Goal: Transaction & Acquisition: Download file/media

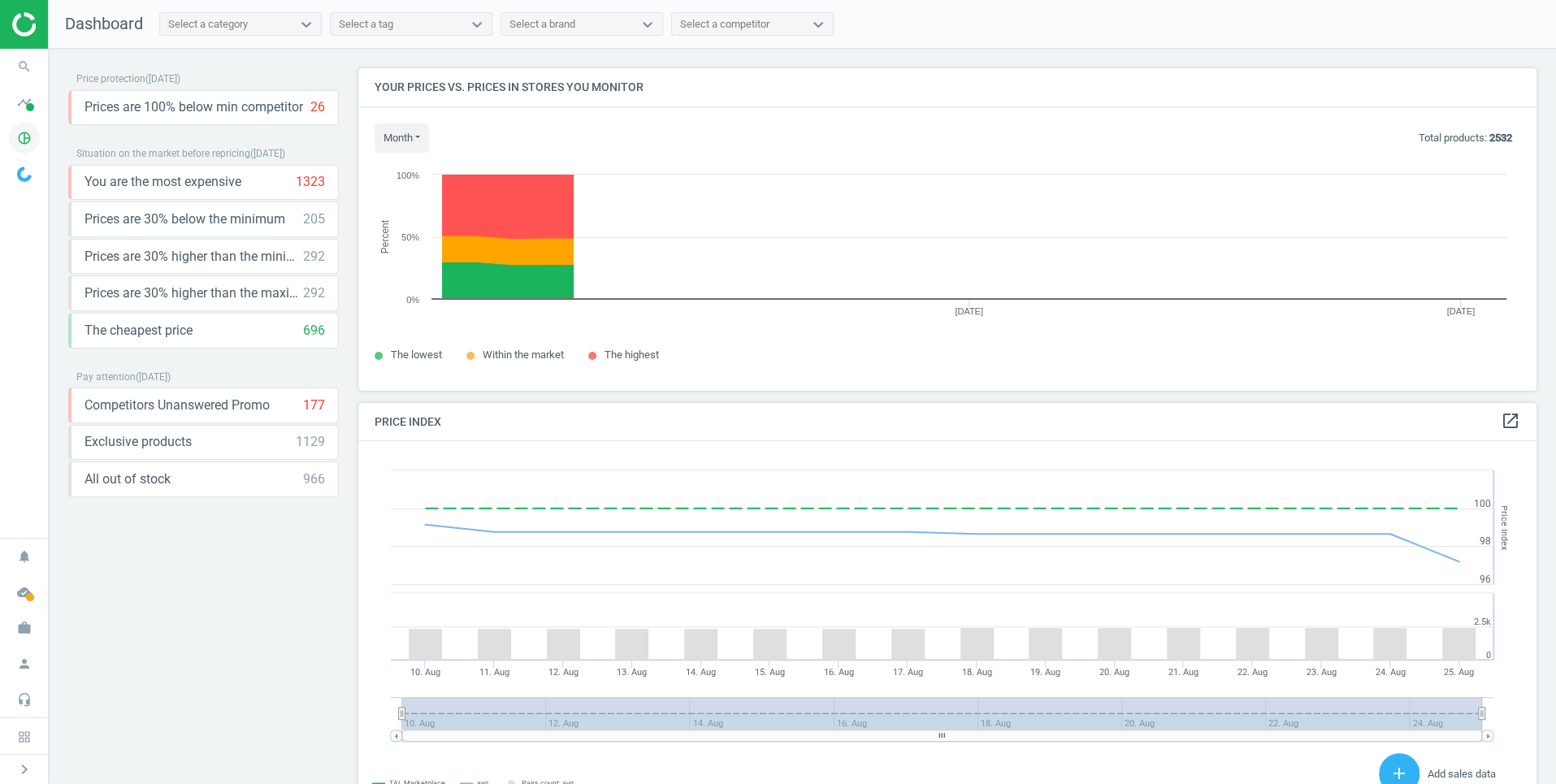
scroll to position [374, 1179]
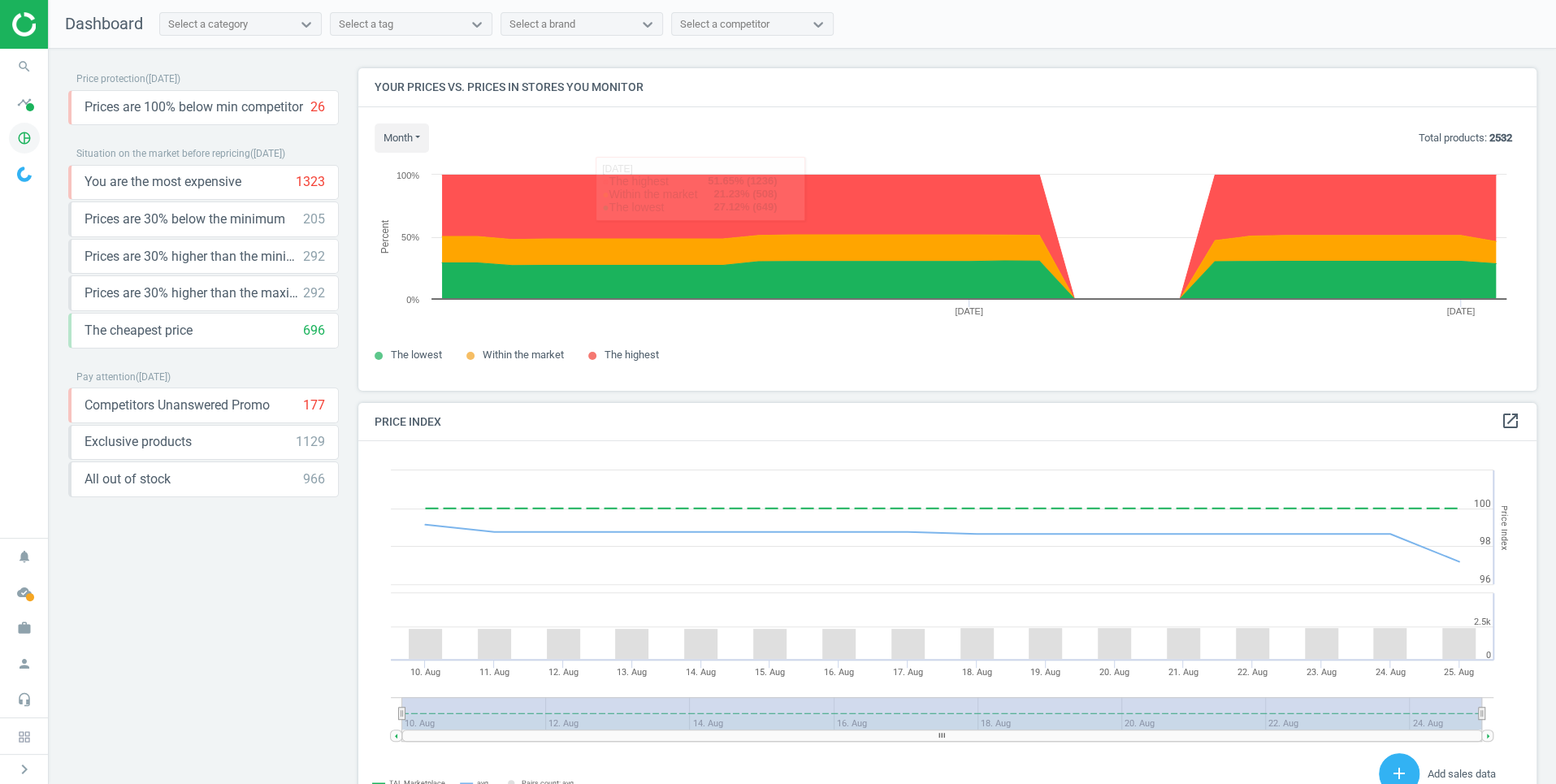
click at [32, 135] on icon "pie_chart_outlined" at bounding box center [24, 138] width 31 height 31
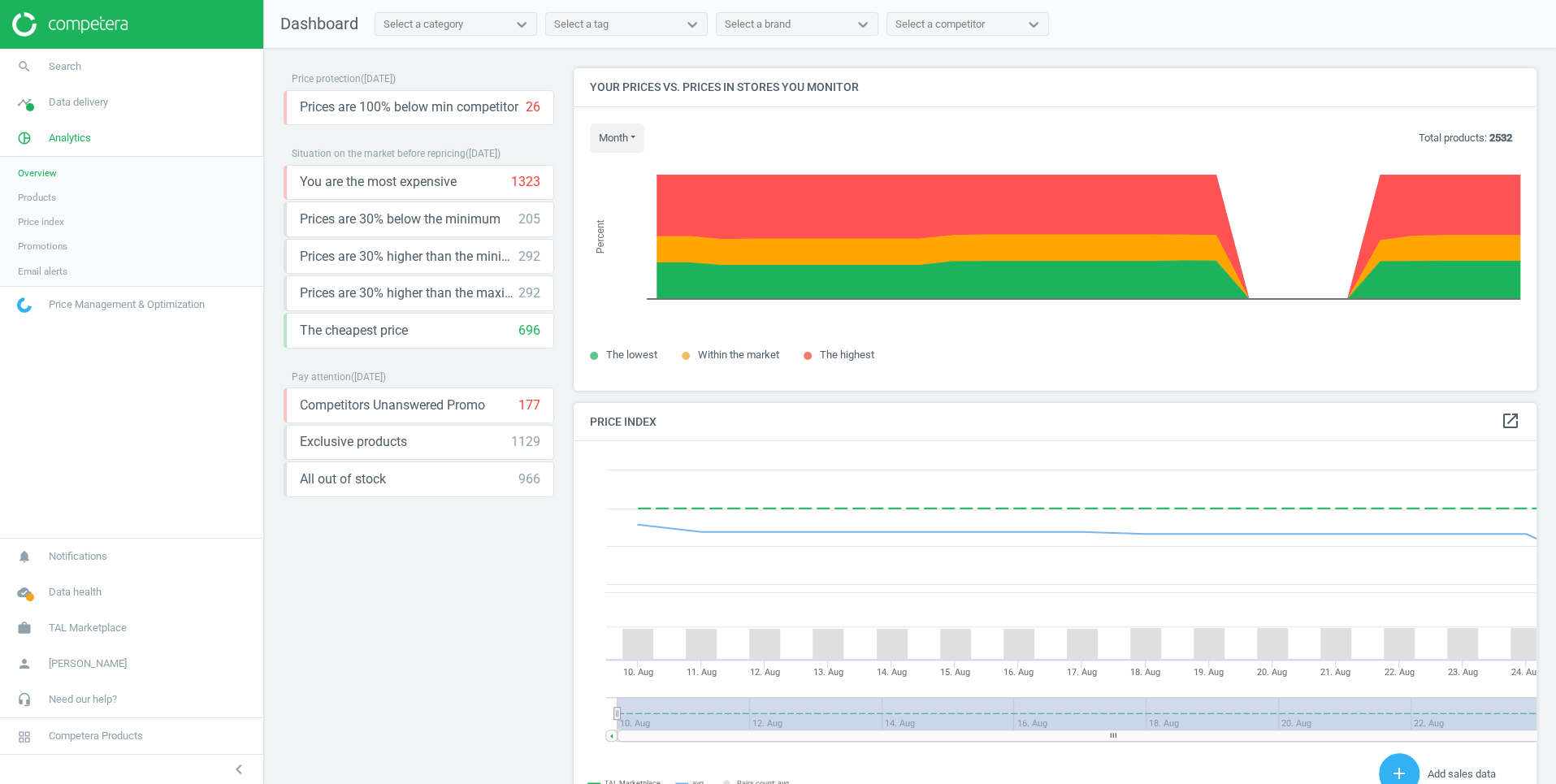
scroll to position [9, 9]
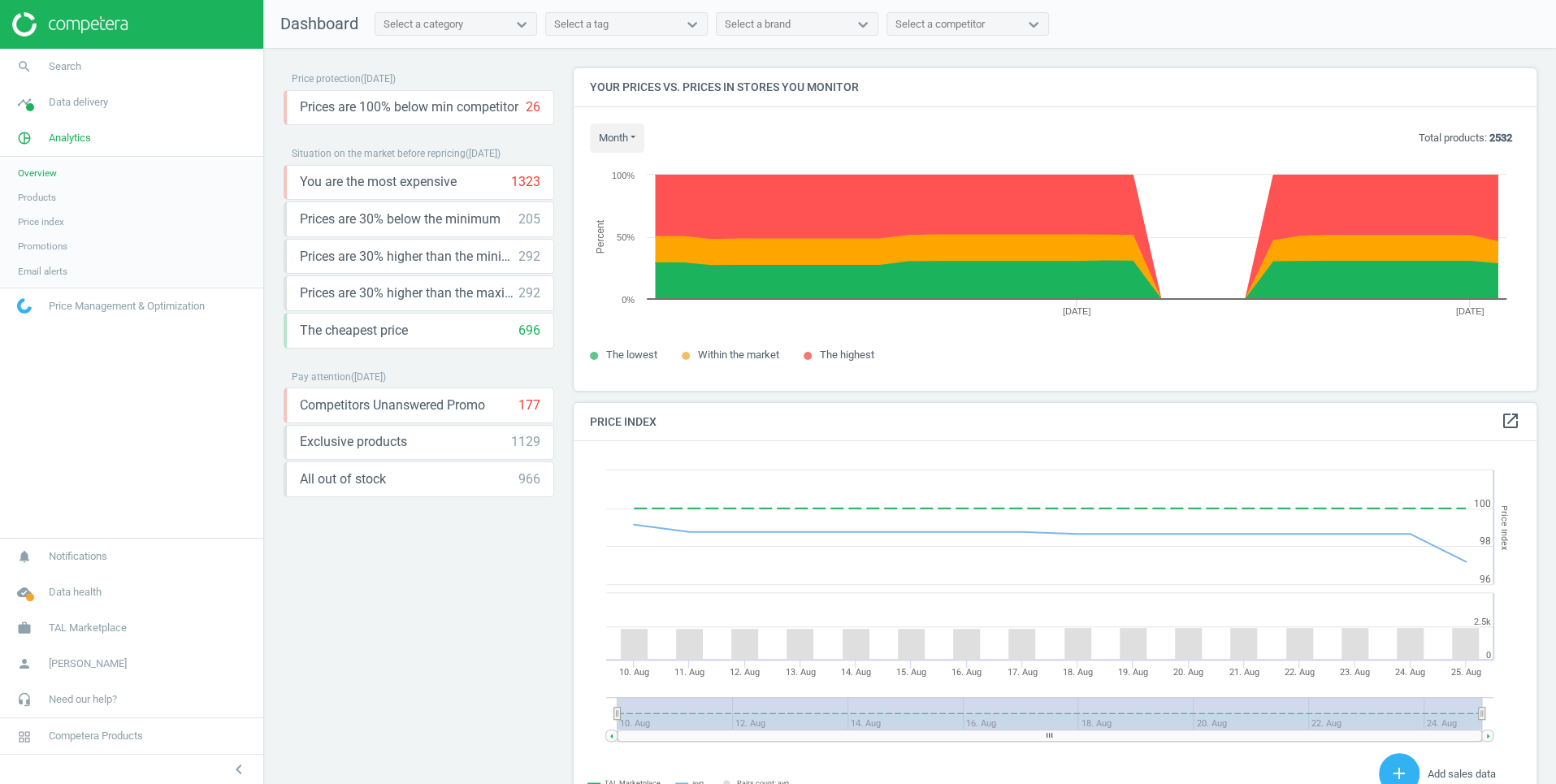
click at [42, 192] on span "Products" at bounding box center [37, 197] width 38 height 13
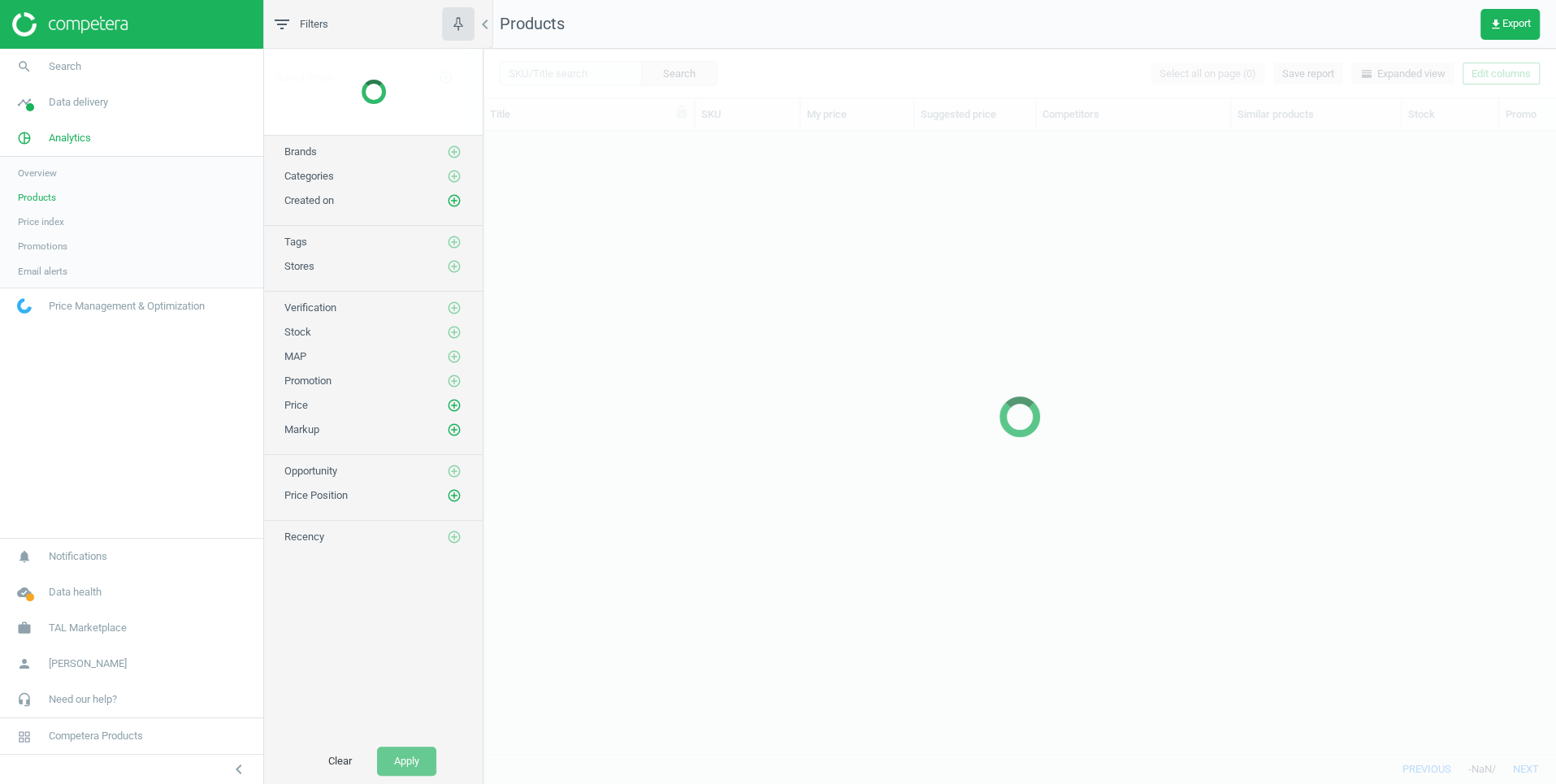
scroll to position [623, 1072]
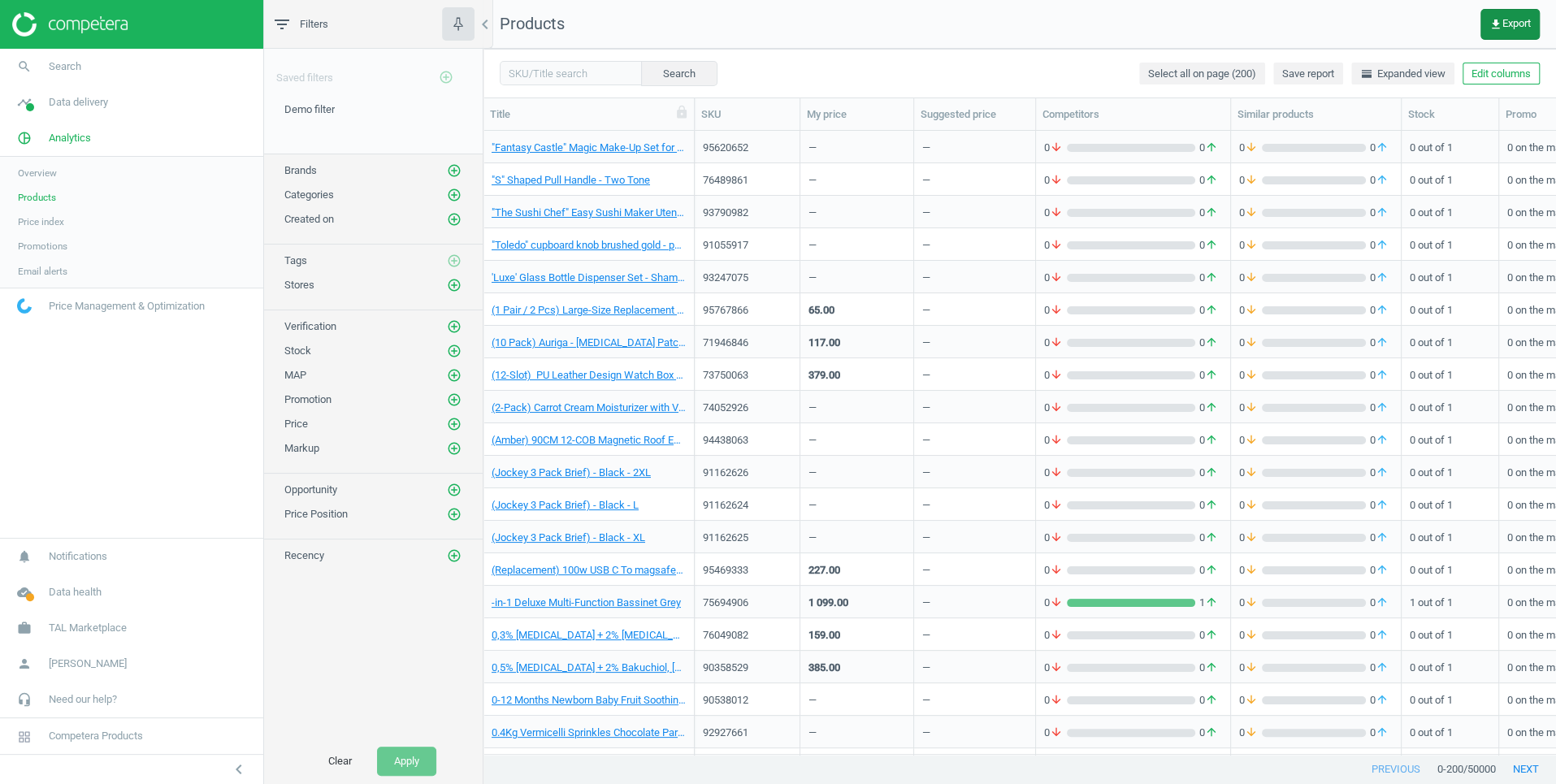
click at [1517, 36] on button "get_app Export" at bounding box center [1511, 24] width 60 height 31
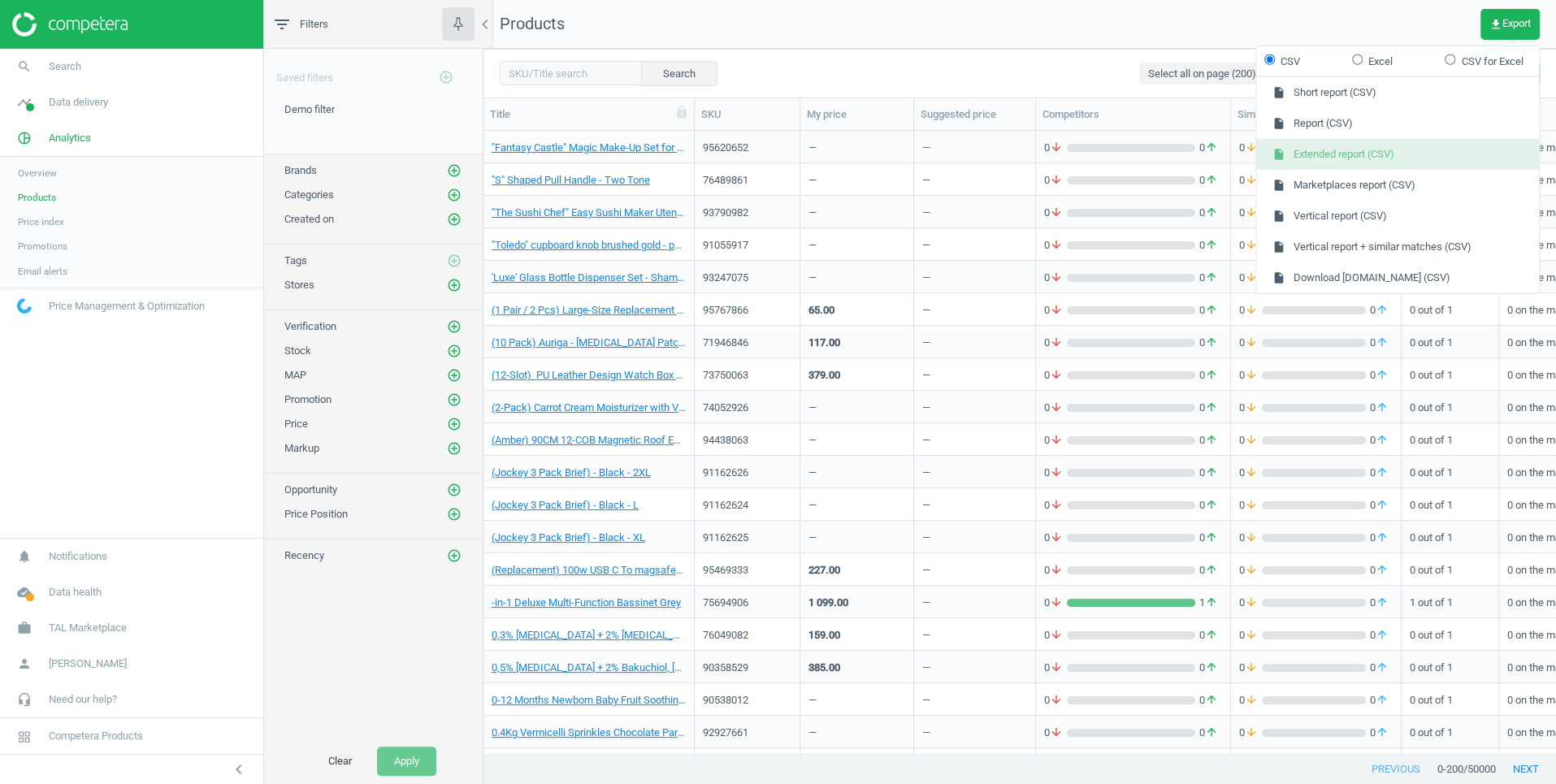
click at [1368, 163] on button "insert_drive_file Extended report (CSV)" at bounding box center [1398, 154] width 283 height 31
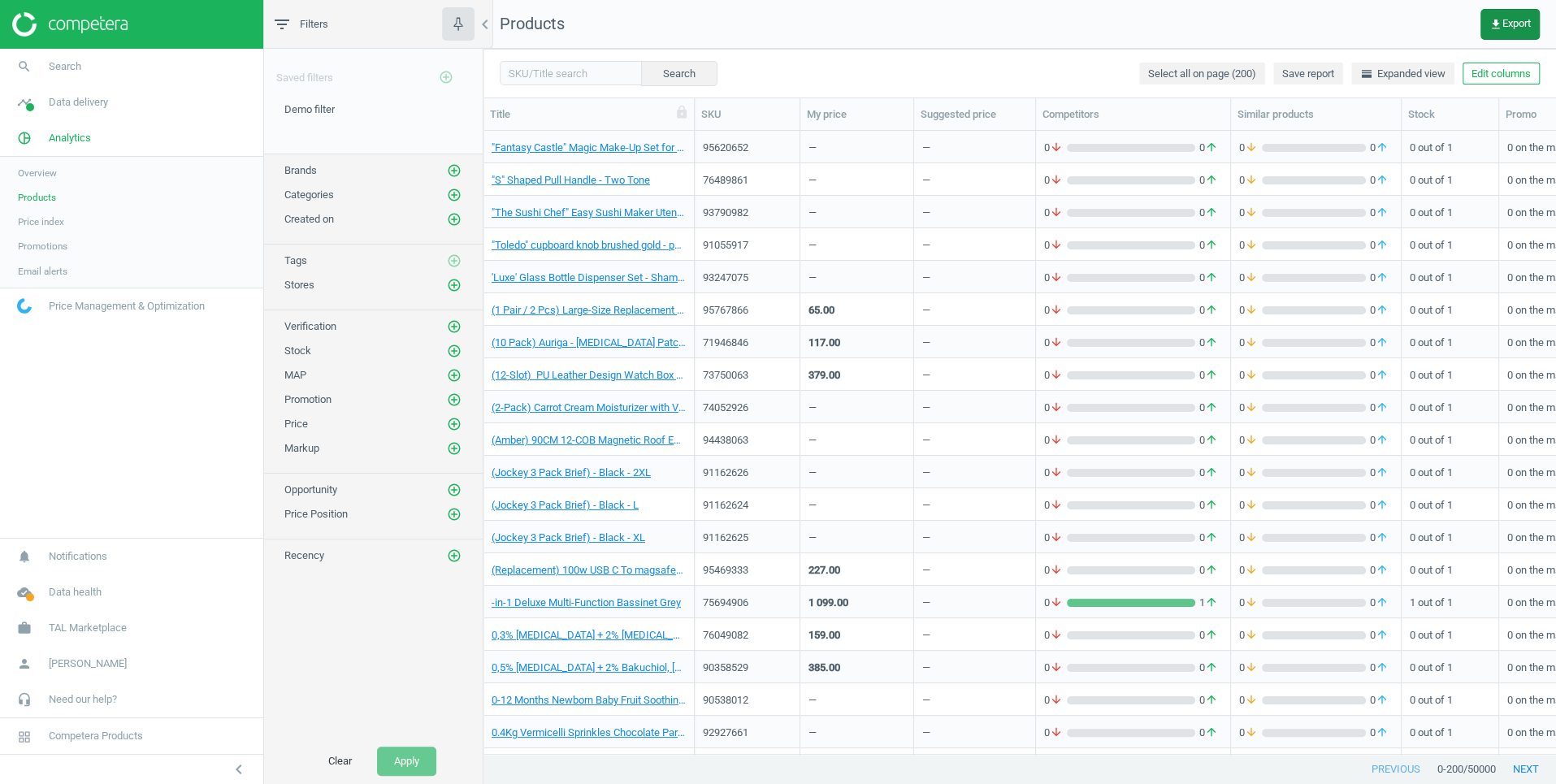
click at [1505, 24] on span "get_app Export" at bounding box center [1510, 24] width 42 height 13
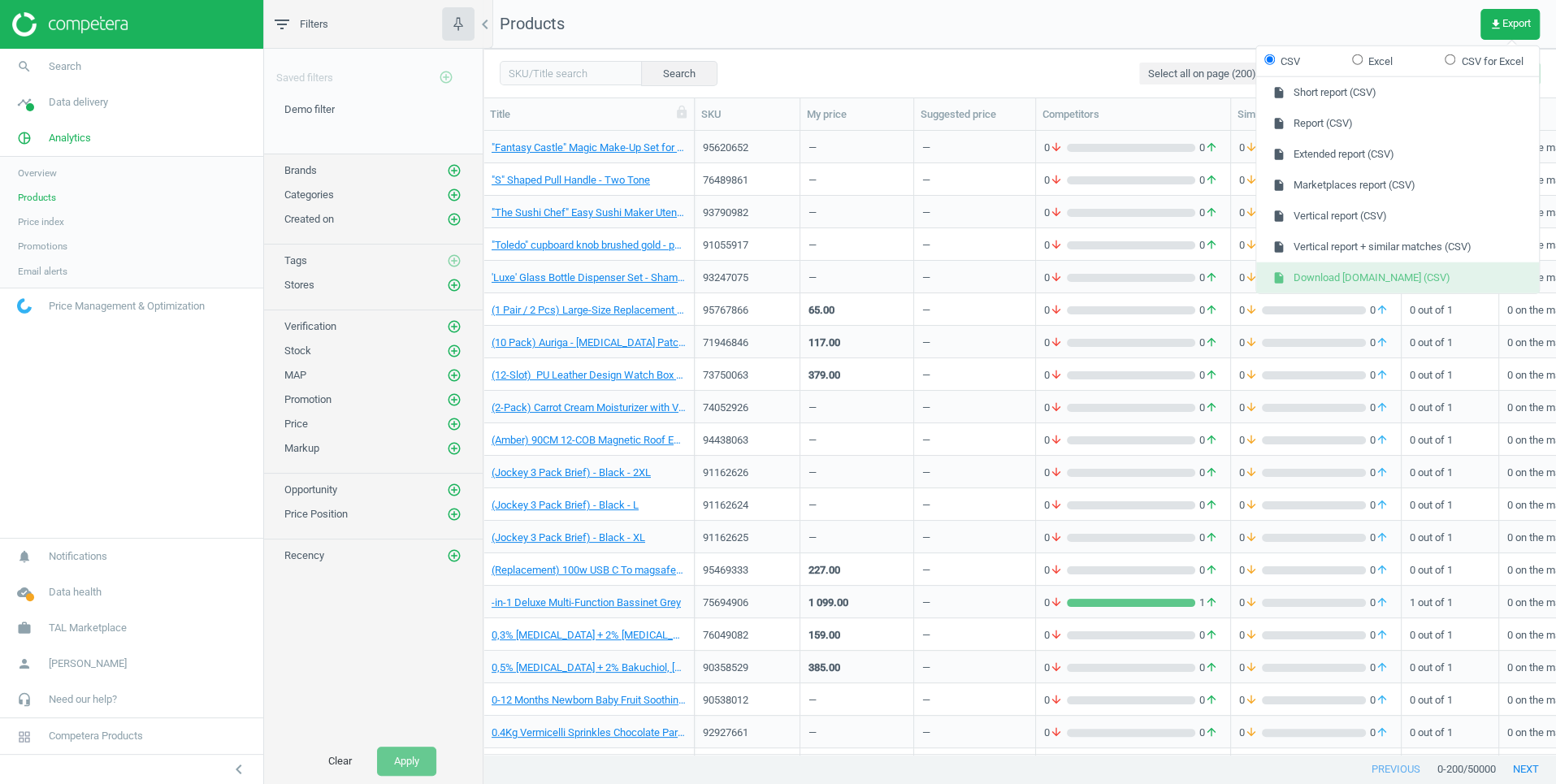
click at [1363, 272] on button "insert_drive_file Download [DOMAIN_NAME] (CSV)" at bounding box center [1398, 278] width 283 height 31
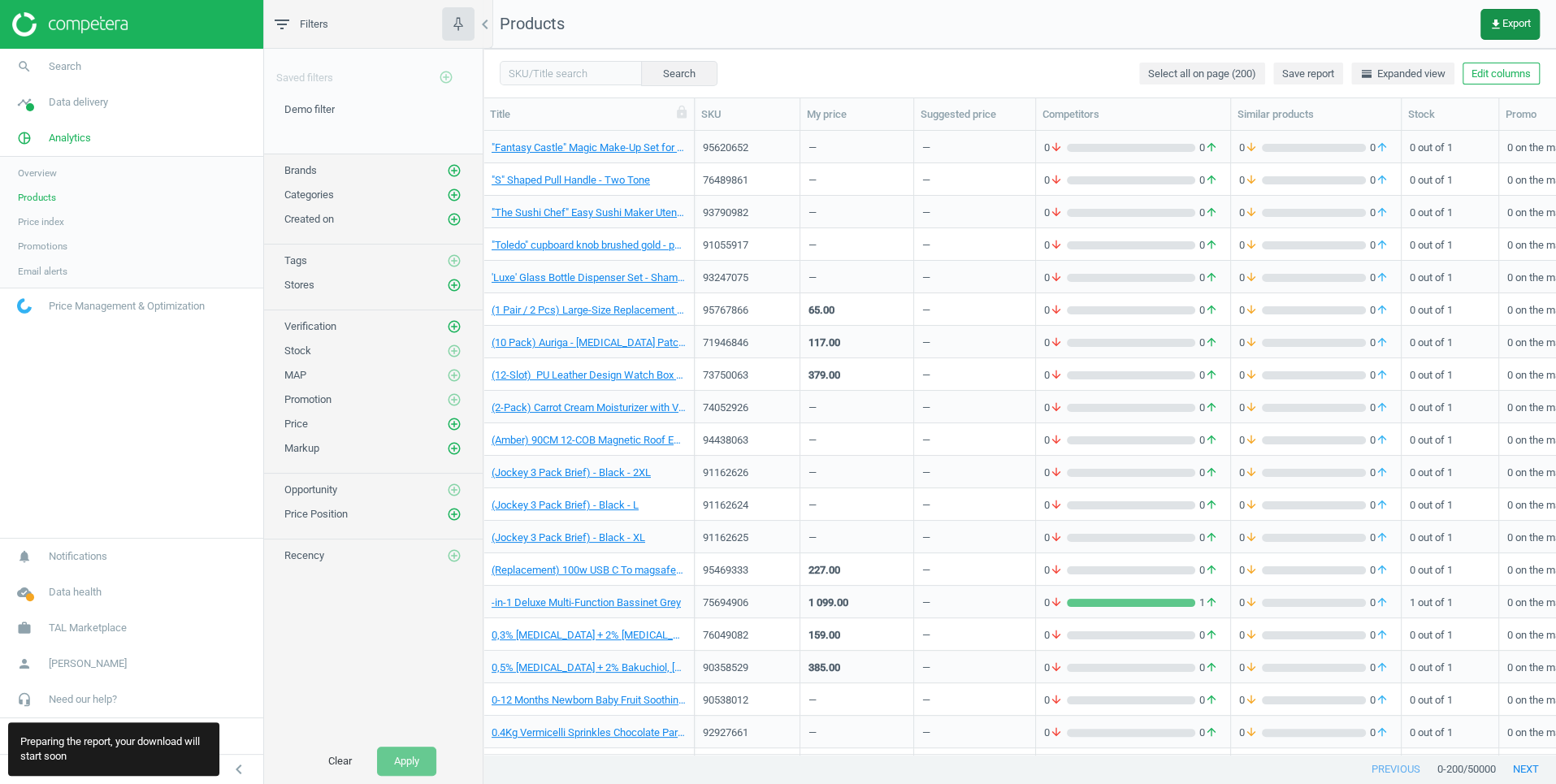
click at [1499, 24] on span "get_app Export" at bounding box center [1510, 24] width 42 height 13
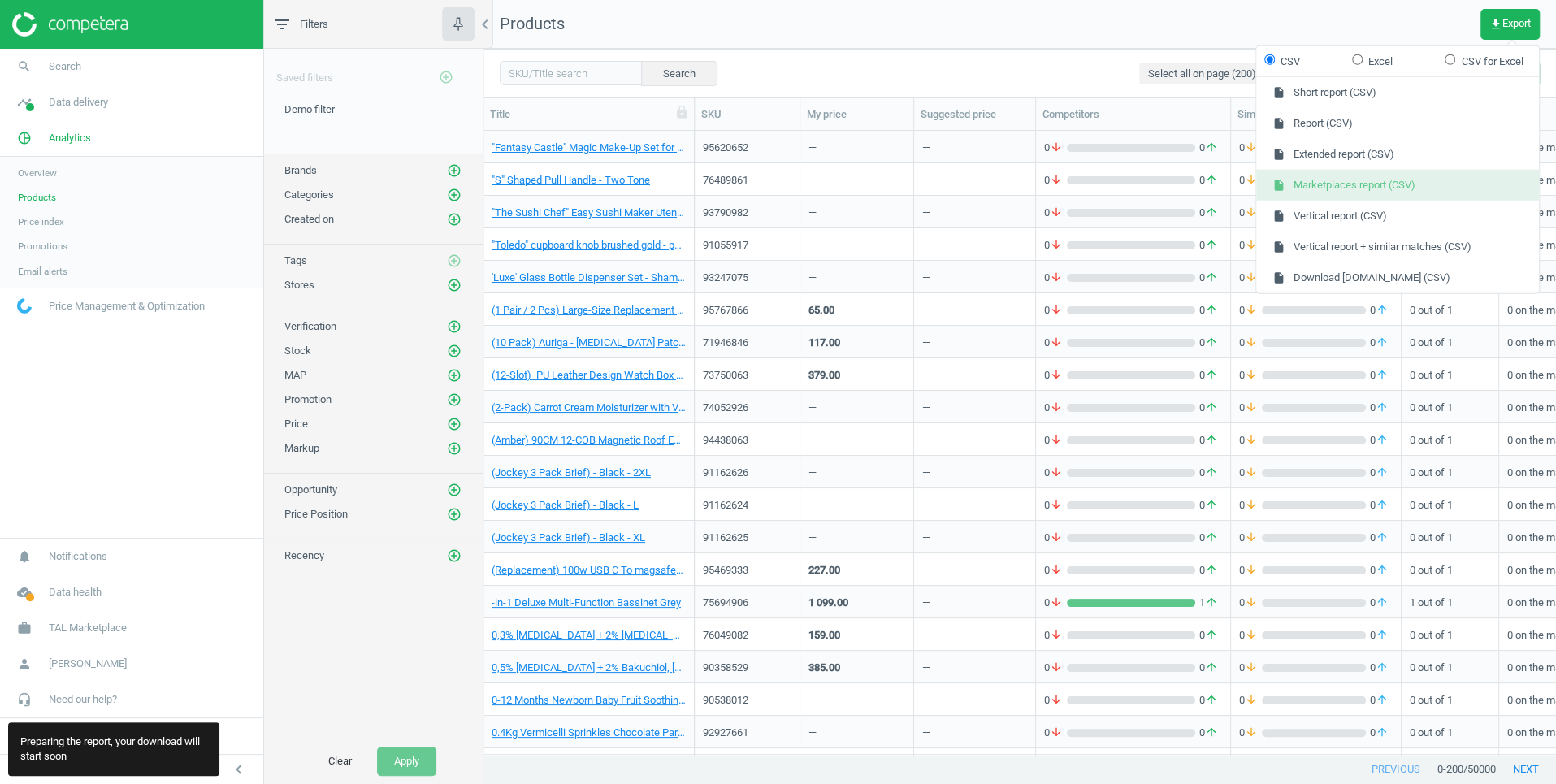
click at [1362, 180] on button "insert_drive_file Marketplaces report (CSV)" at bounding box center [1398, 185] width 283 height 31
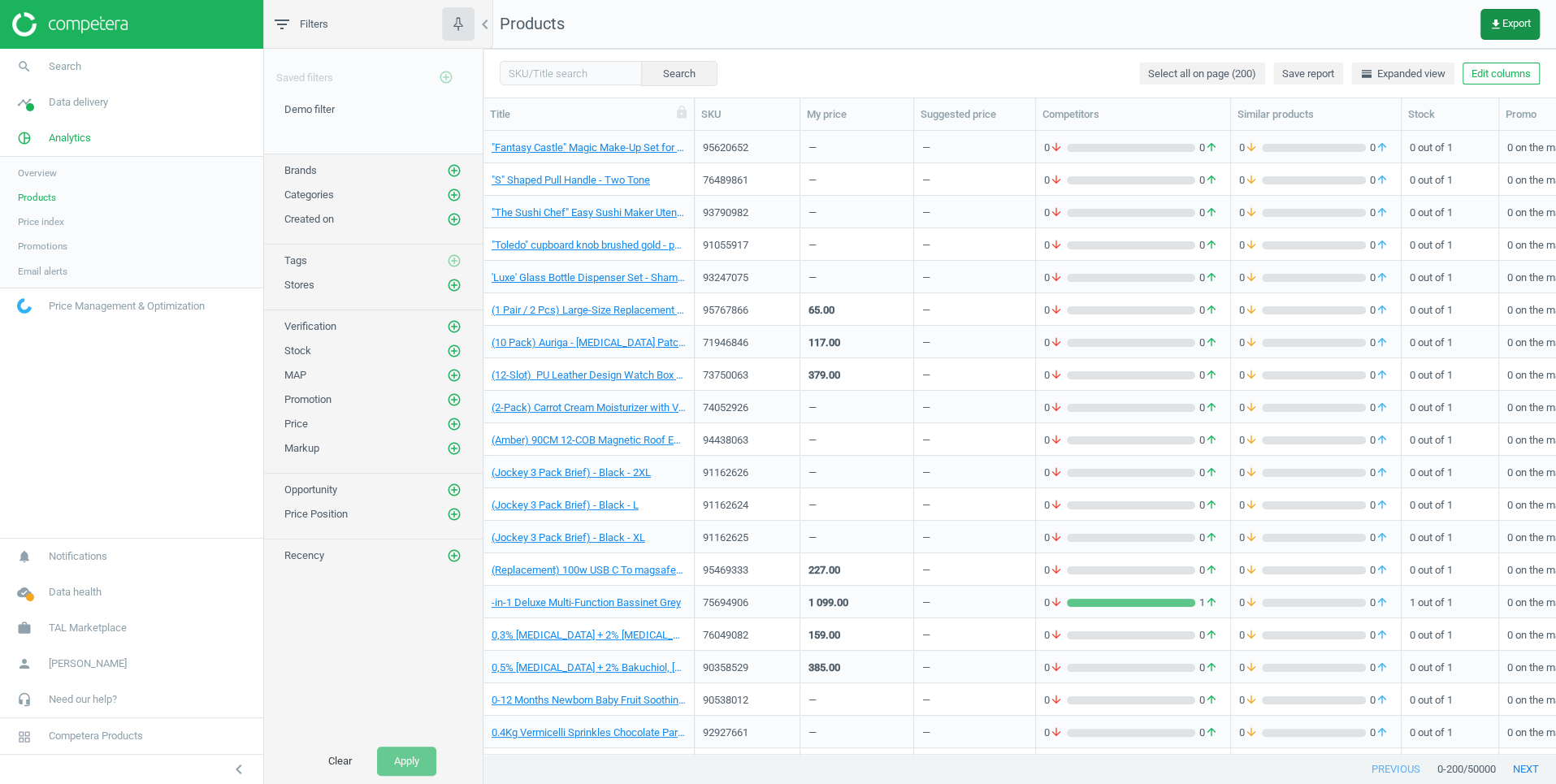
click at [1519, 23] on span "get_app Export" at bounding box center [1510, 24] width 42 height 13
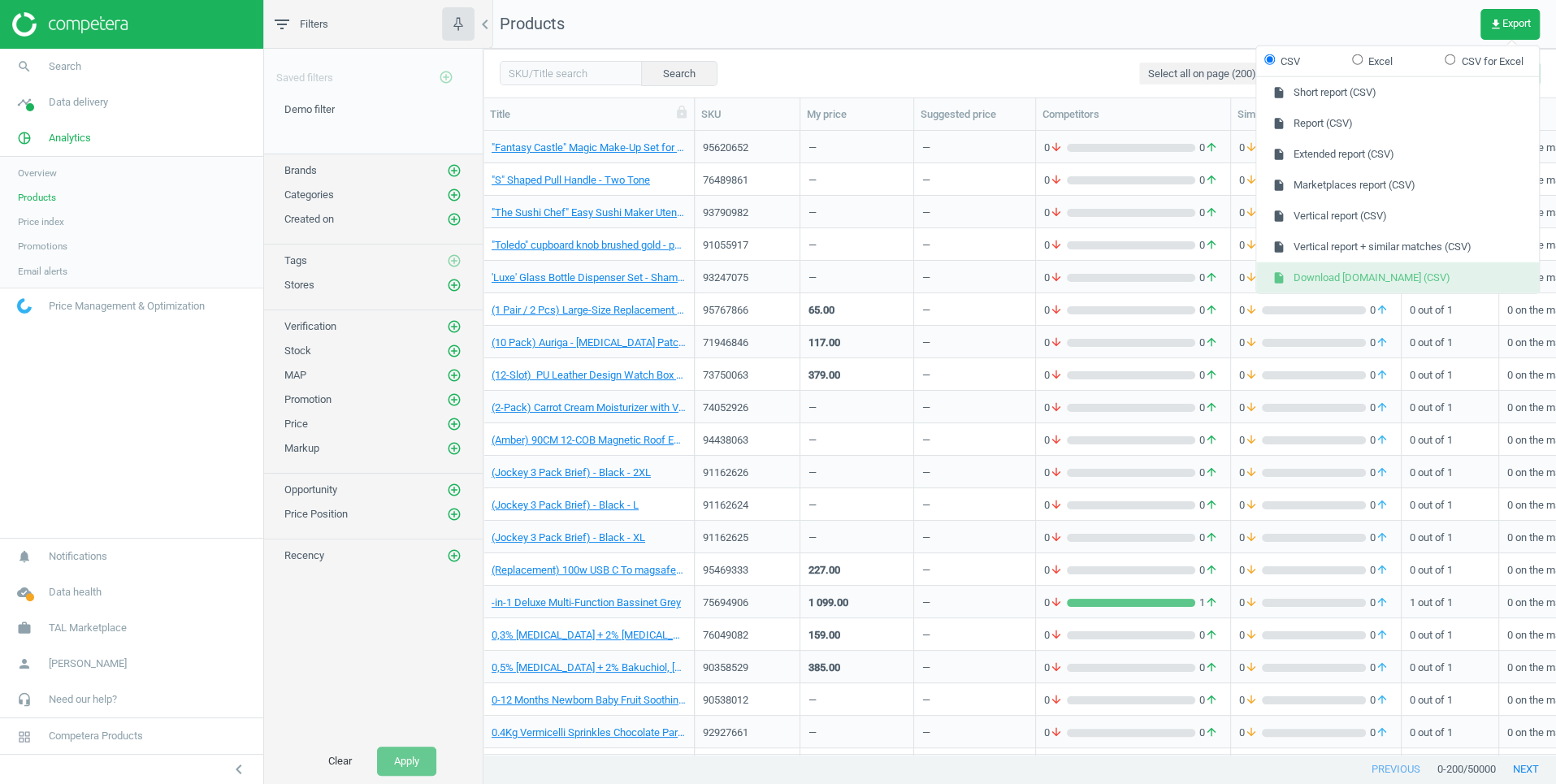
click at [1361, 271] on button "insert_drive_file Download [DOMAIN_NAME] (CSV)" at bounding box center [1398, 278] width 283 height 31
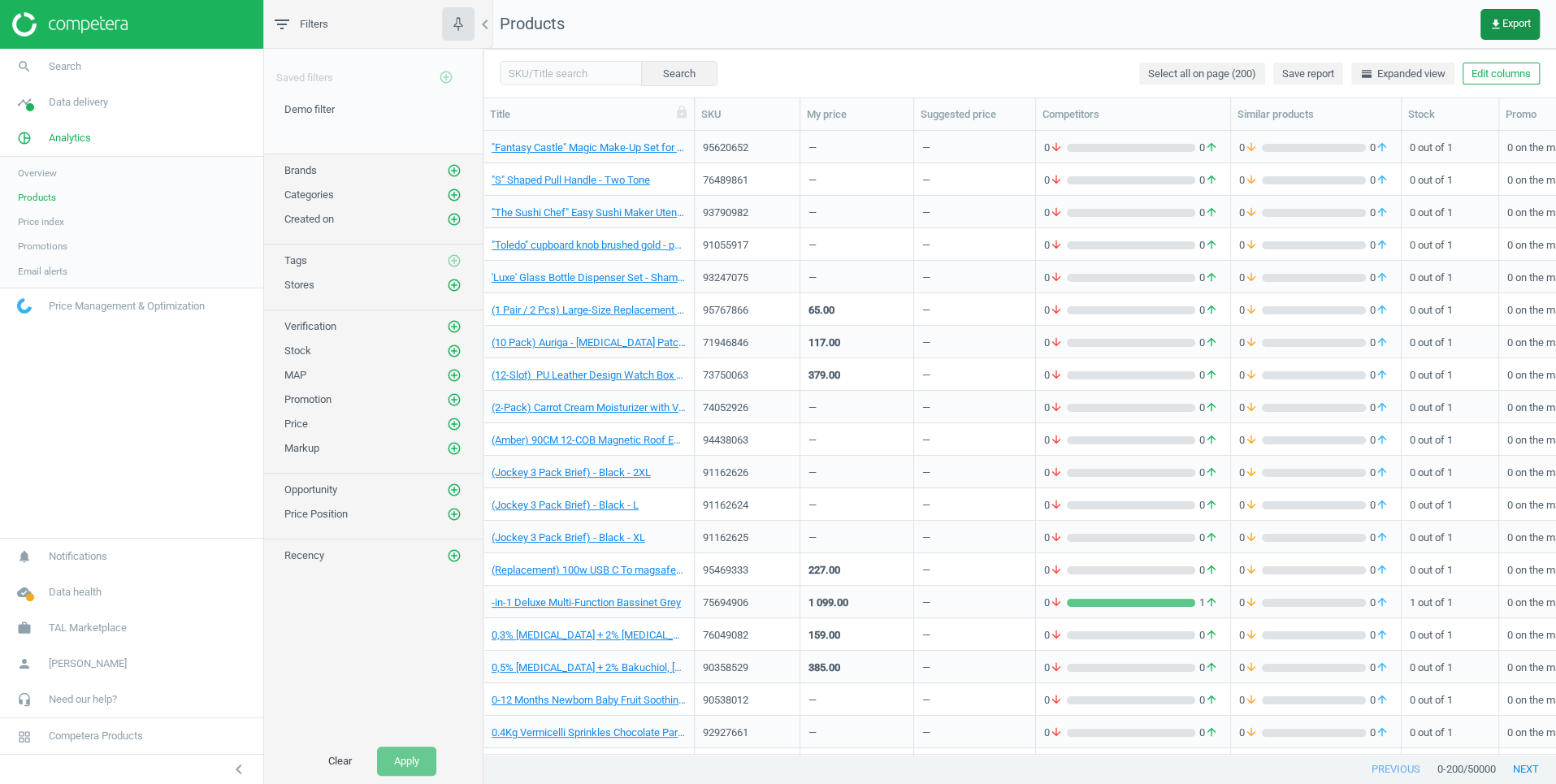
click at [1490, 28] on icon "get_app" at bounding box center [1496, 24] width 13 height 13
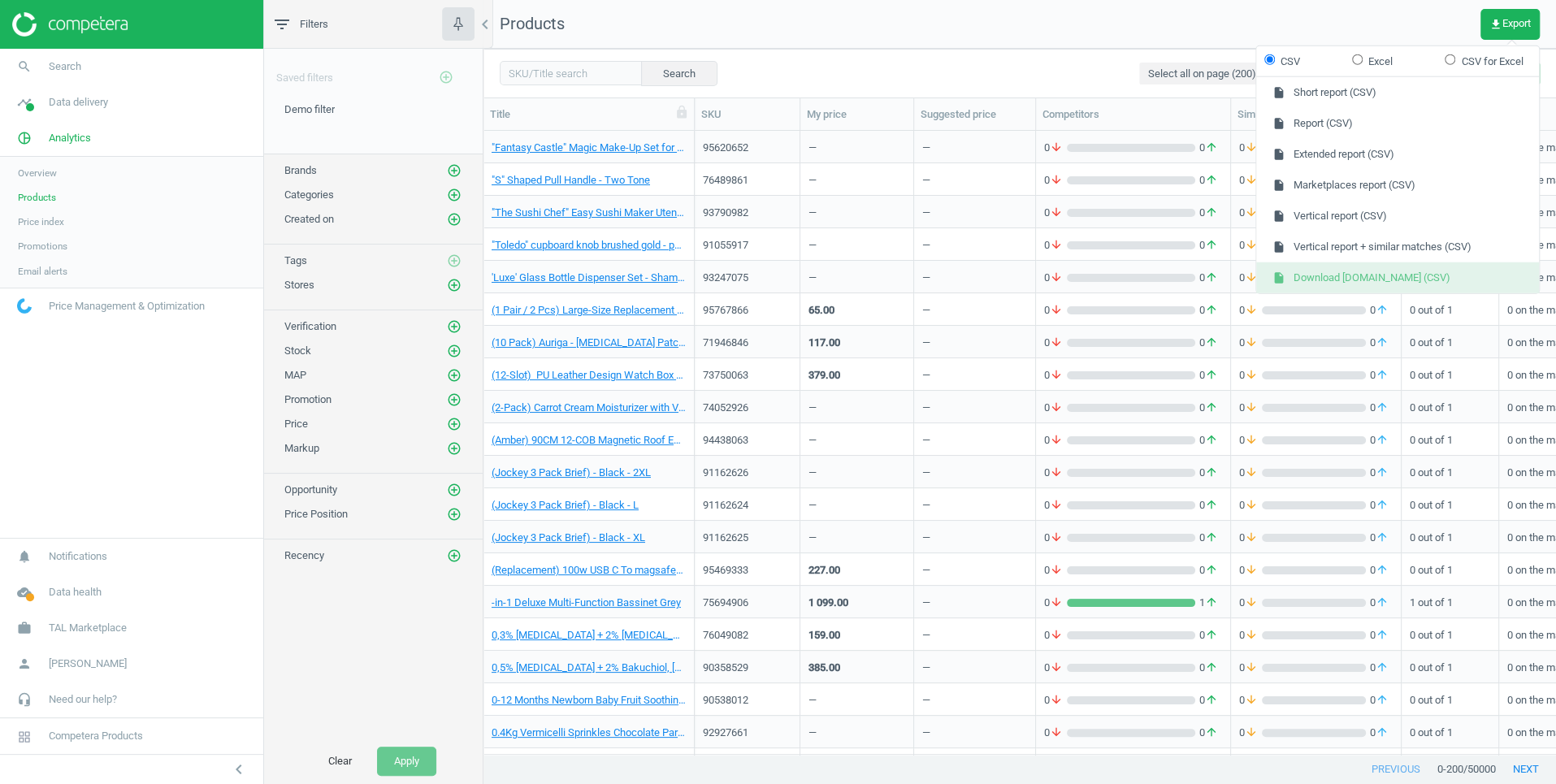
click at [1302, 278] on button "insert_drive_file Download [DOMAIN_NAME] (CSV)" at bounding box center [1398, 278] width 283 height 31
